Goal: Task Accomplishment & Management: Manage account settings

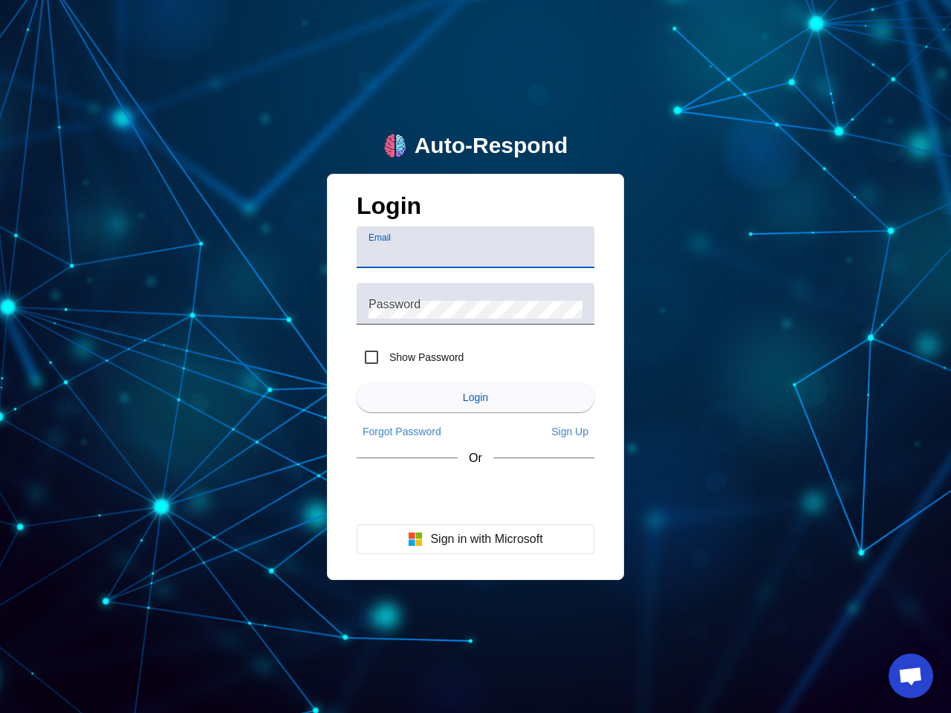
click at [475, 247] on input "Email" at bounding box center [475, 253] width 214 height 18
click at [410, 357] on label "Show Password" at bounding box center [424, 357] width 77 height 15
click at [386, 357] on input "Show Password" at bounding box center [372, 357] width 30 height 30
click at [371, 357] on input "Show Password" at bounding box center [372, 357] width 30 height 30
checkbox input "false"
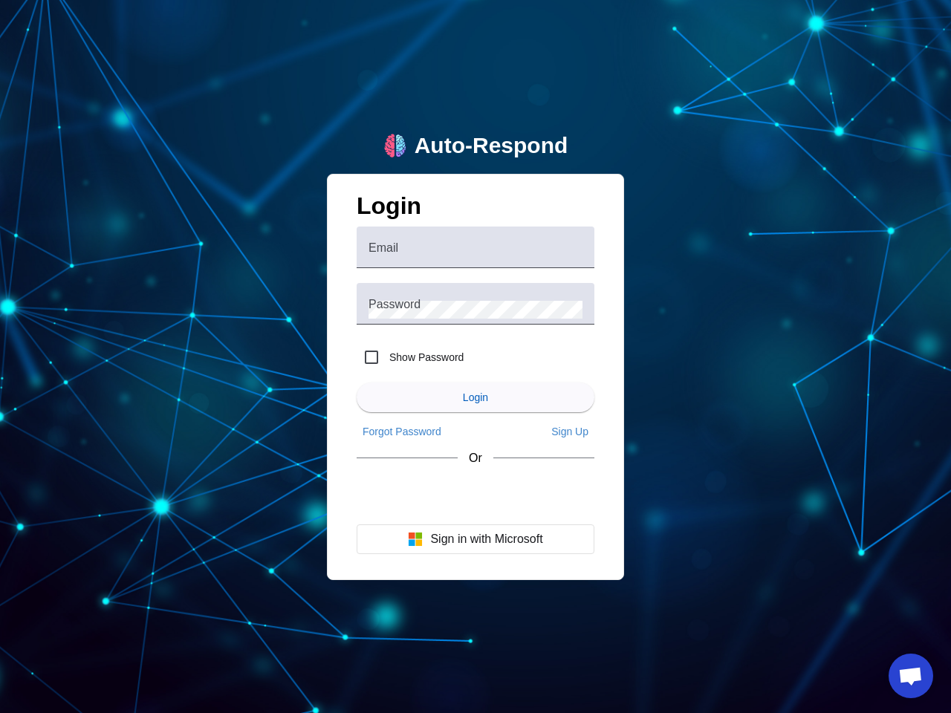
click at [475, 397] on span "Login" at bounding box center [475, 397] width 25 height 12
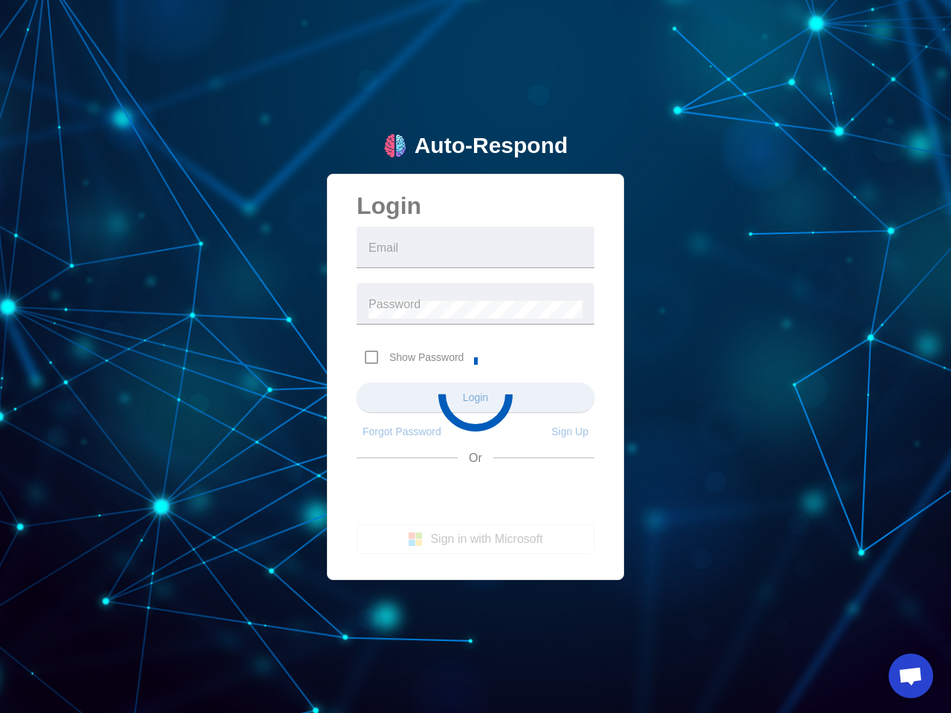
click at [402, 432] on app-main-login "Auto-Respond Login Email Password Show Password Login Forgot Password Sign Up O…" at bounding box center [475, 356] width 951 height 713
click at [570, 432] on app-main-login "Auto-Respond Login Email Password Show Password Login Forgot Password Sign Up O…" at bounding box center [475, 356] width 951 height 713
click at [475, 539] on app-main-login "Auto-Respond Login Email Password Show Password Login Forgot Password Sign Up O…" at bounding box center [475, 356] width 951 height 713
click at [911, 676] on span "Open chat" at bounding box center [910, 677] width 25 height 21
